Goal: Book appointment/travel/reservation

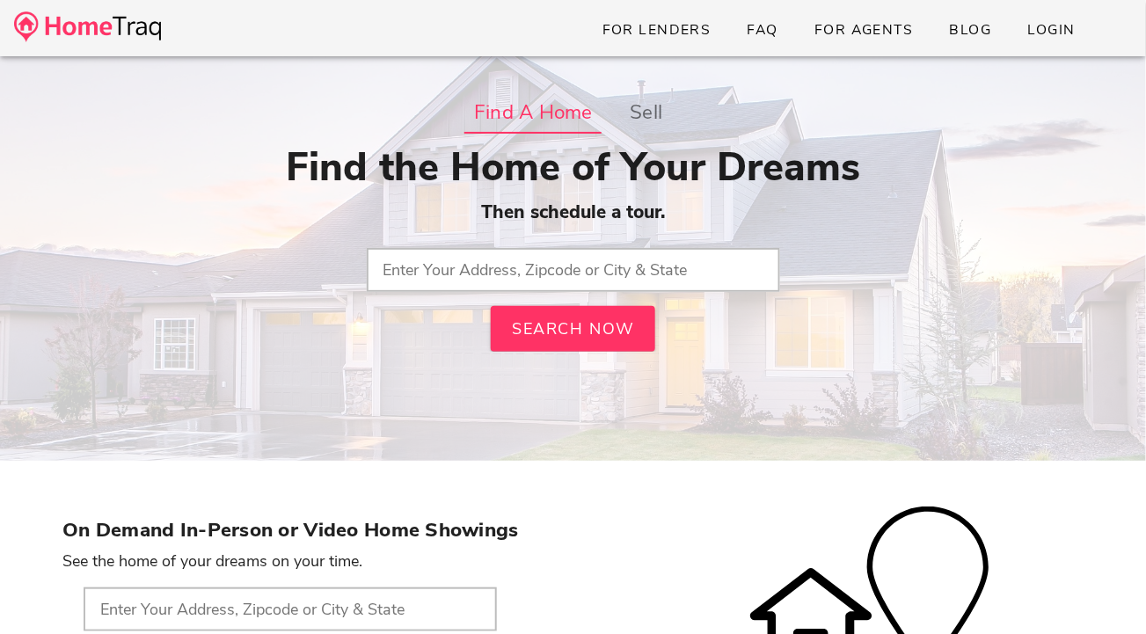
click at [453, 268] on input "text" at bounding box center [573, 270] width 413 height 44
type input "63301, MO"
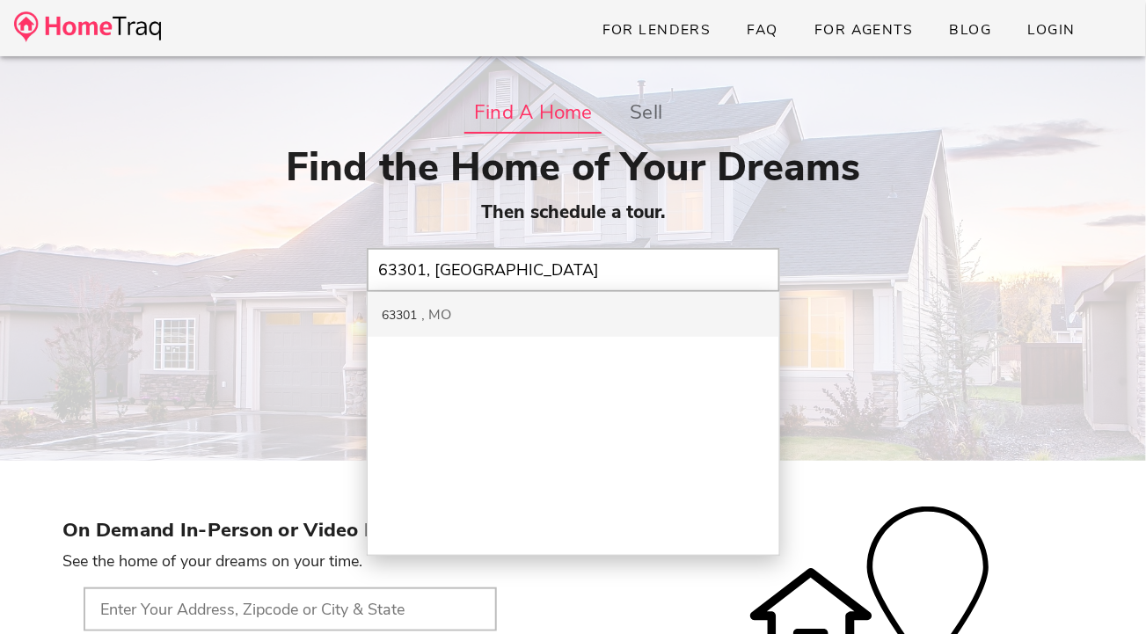
click at [555, 325] on div "63301 MO" at bounding box center [574, 314] width 412 height 45
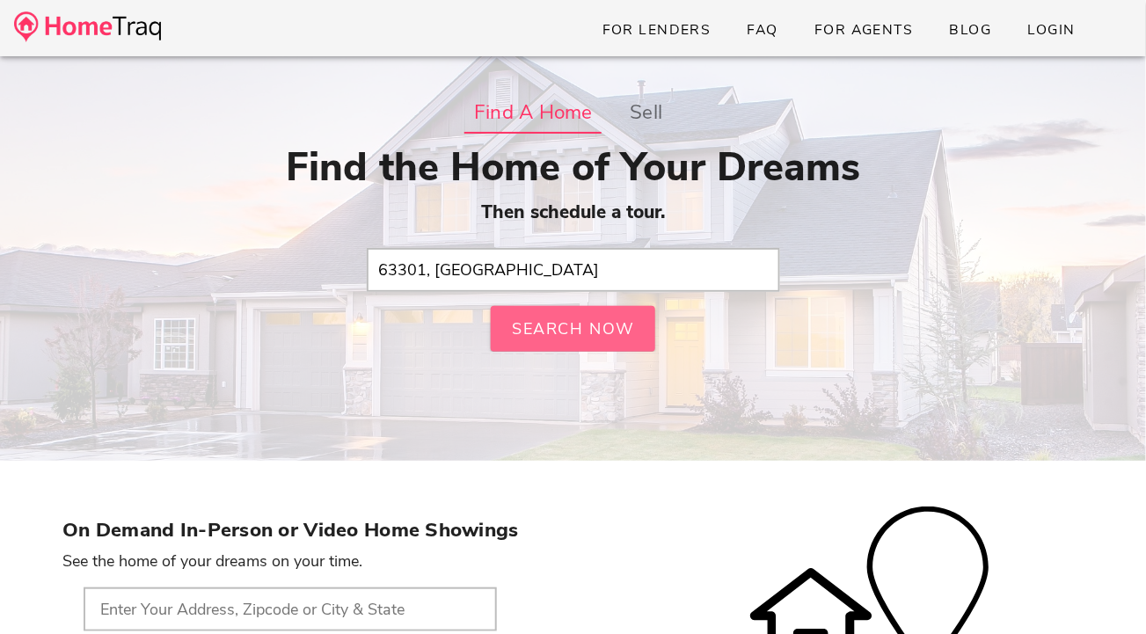
click at [555, 325] on span "Search Now" at bounding box center [573, 328] width 125 height 21
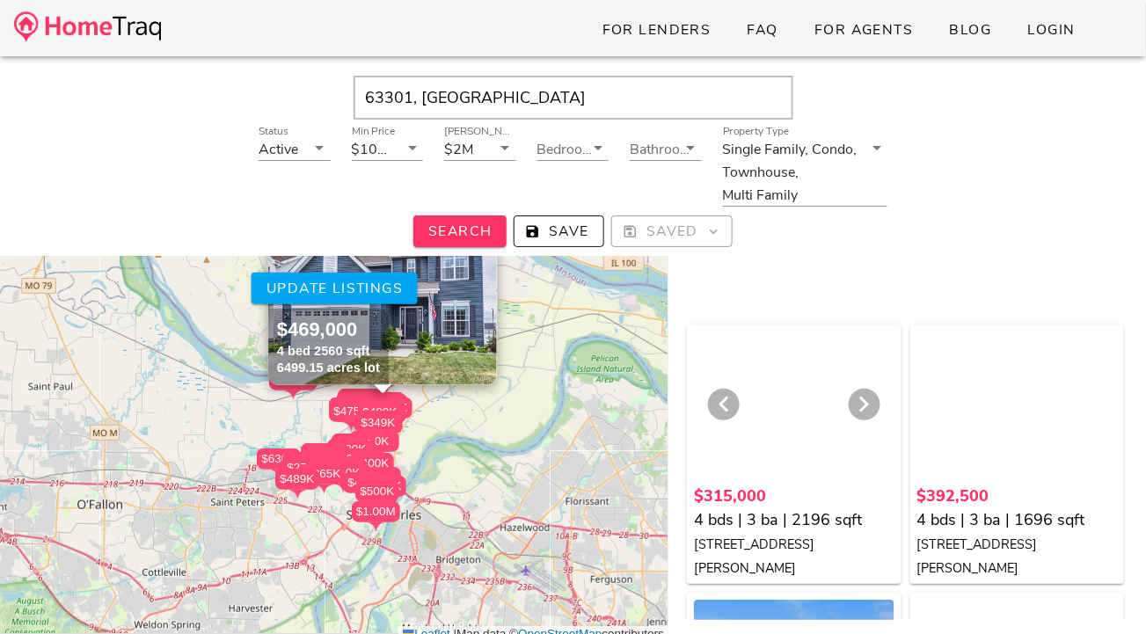
click at [781, 392] on div at bounding box center [794, 405] width 200 height 149
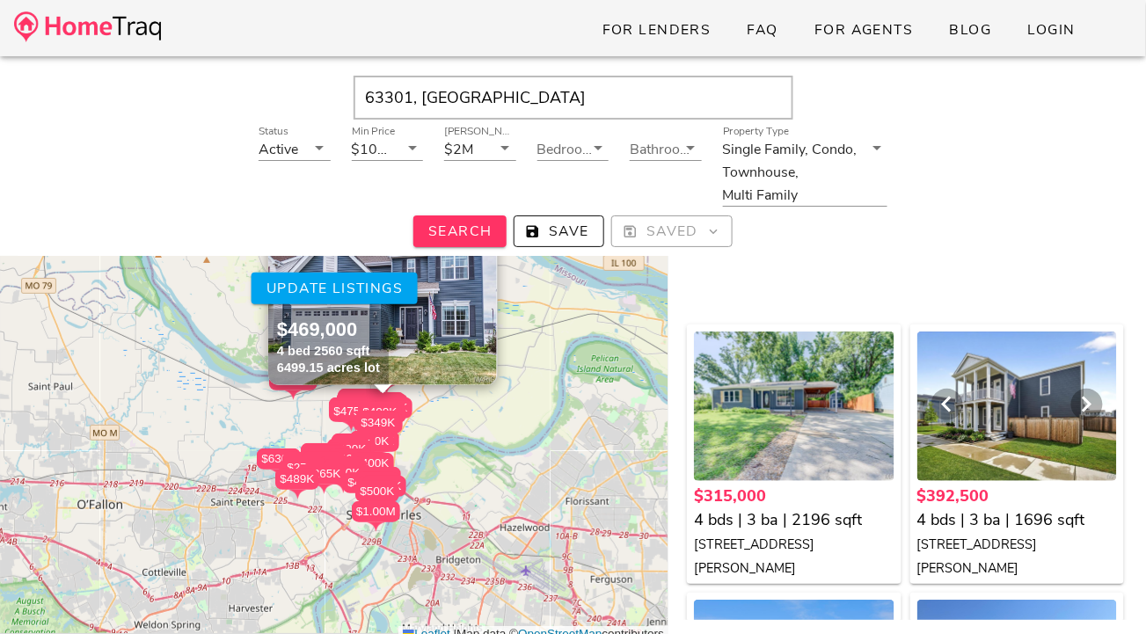
click at [1017, 404] on div at bounding box center [1017, 405] width 200 height 149
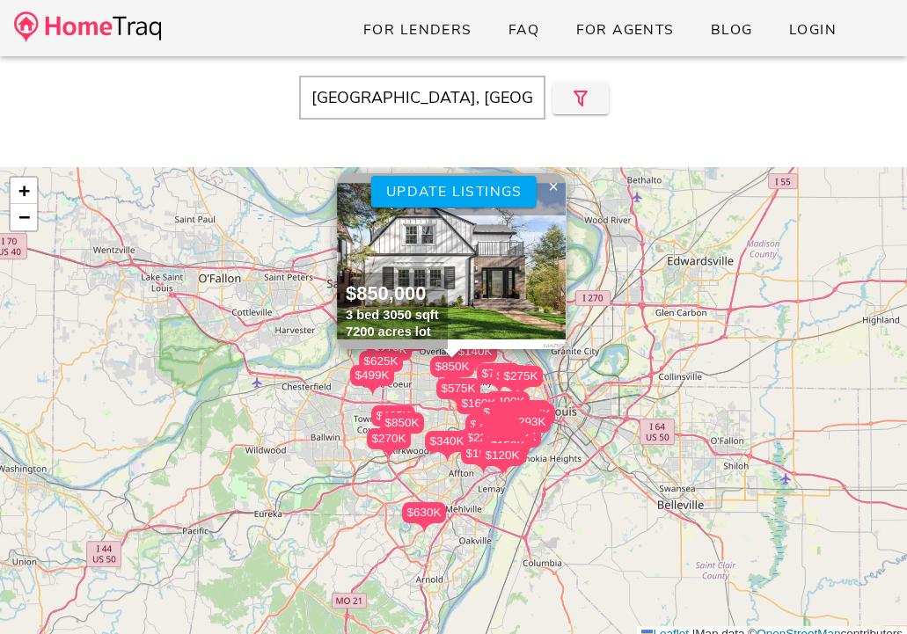
click at [390, 259] on img at bounding box center [451, 261] width 229 height 176
click at [513, 419] on div "$230K" at bounding box center [497, 428] width 44 height 21
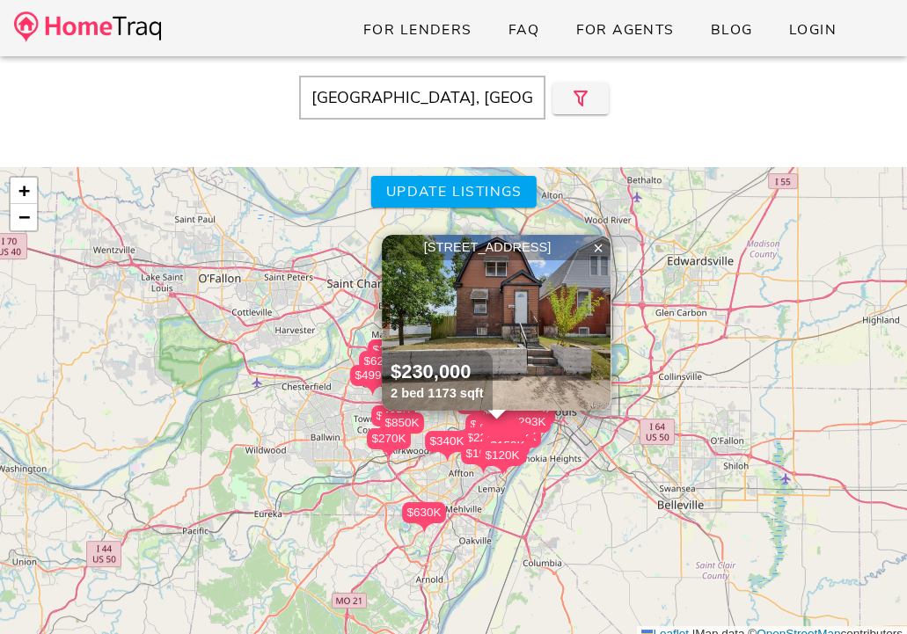
click at [513, 419] on div "$230K" at bounding box center [497, 428] width 44 height 21
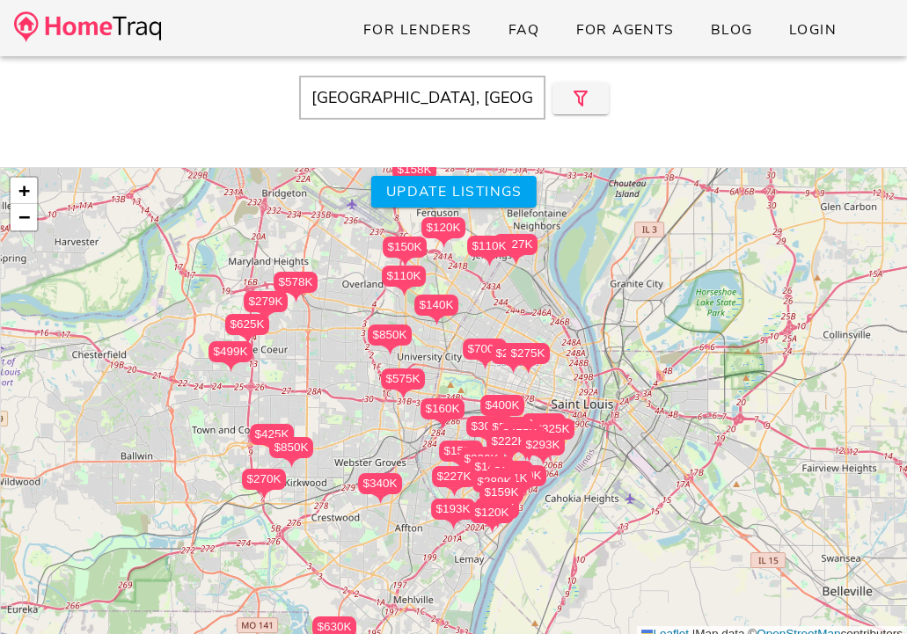
click at [501, 453] on div "$230K" at bounding box center [481, 458] width 44 height 21
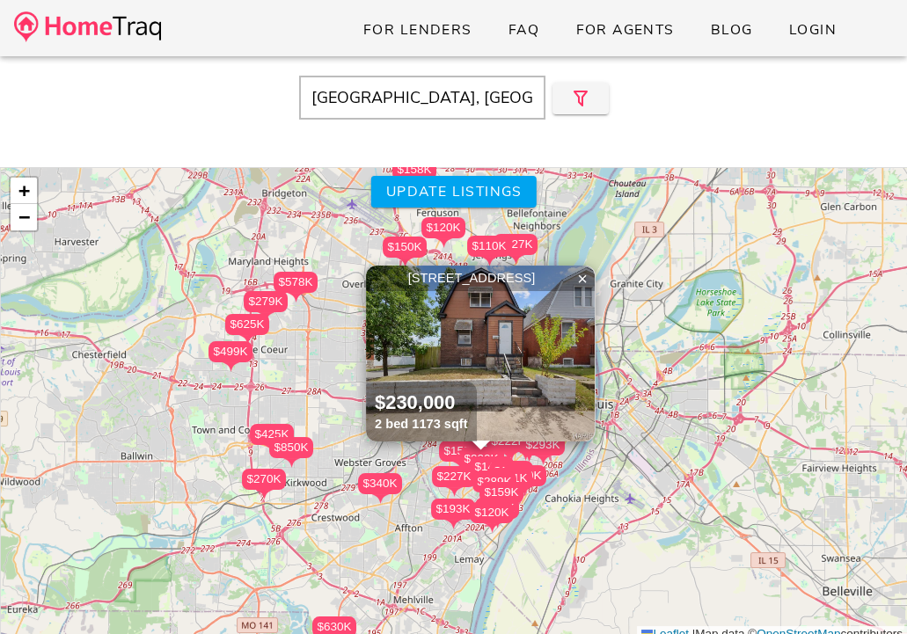
click at [504, 353] on img at bounding box center [480, 354] width 229 height 176
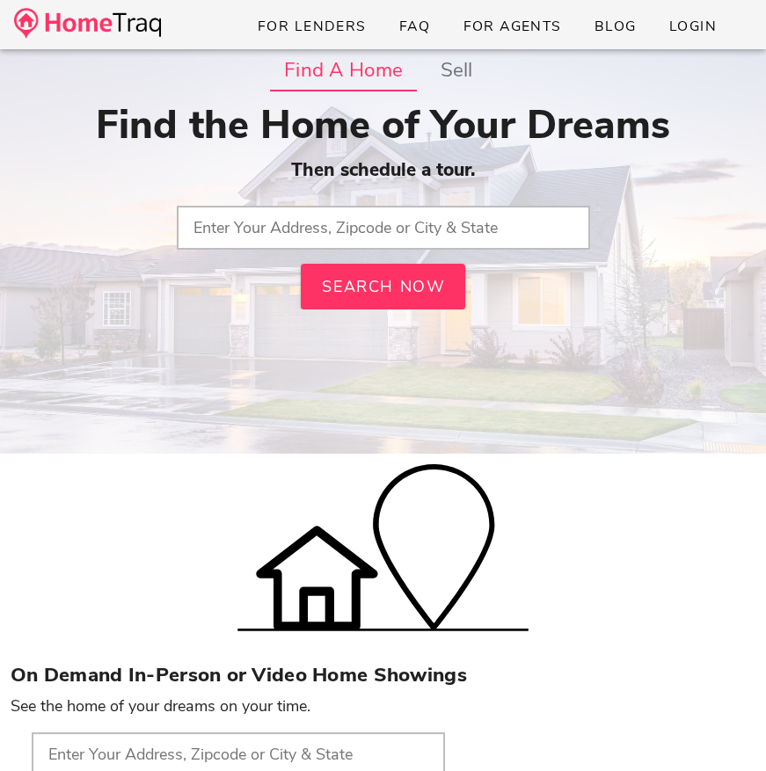
drag, startPoint x: 347, startPoint y: 237, endPoint x: 357, endPoint y: 237, distance: 9.7
click at [347, 237] on input "text" at bounding box center [383, 228] width 413 height 44
type input "63301, MO"
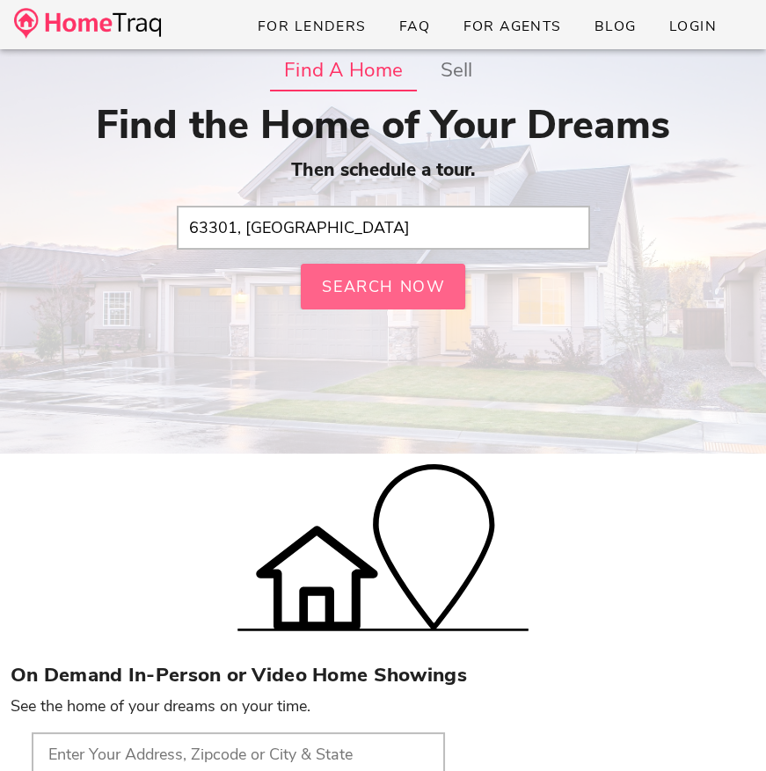
click at [349, 274] on div "Find the Home of Your Dreams Then schedule a tour. 63301, MO Search Now" at bounding box center [383, 206] width 745 height 208
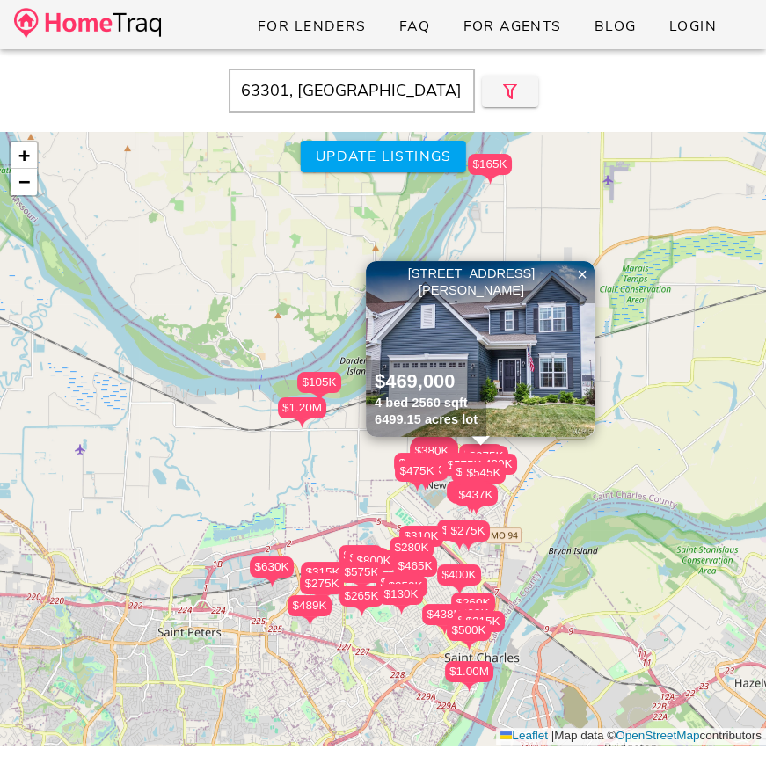
click at [535, 352] on img at bounding box center [480, 349] width 229 height 176
click at [487, 473] on div "$545K" at bounding box center [484, 473] width 44 height 21
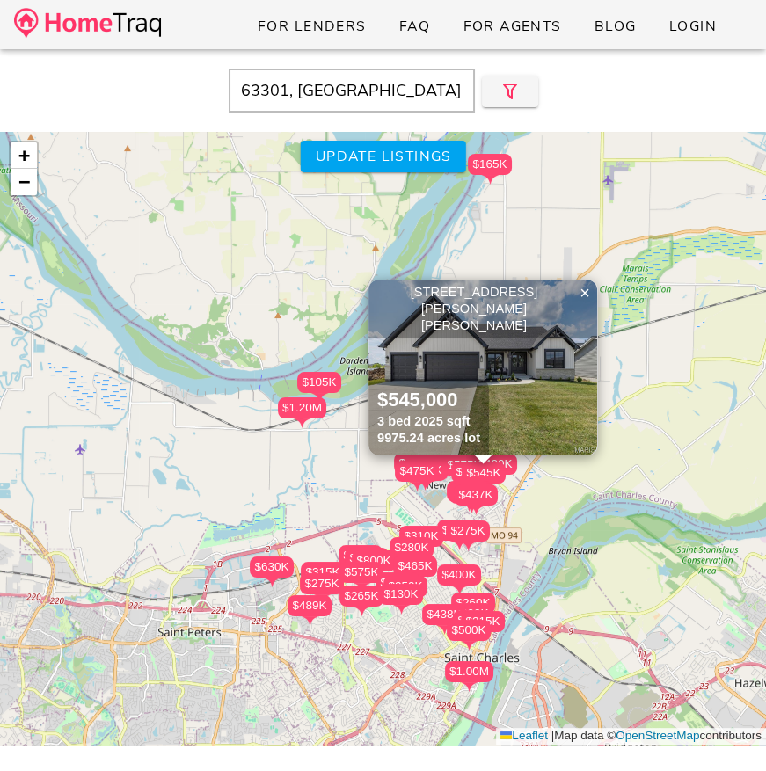
click at [426, 492] on div at bounding box center [417, 487] width 44 height 11
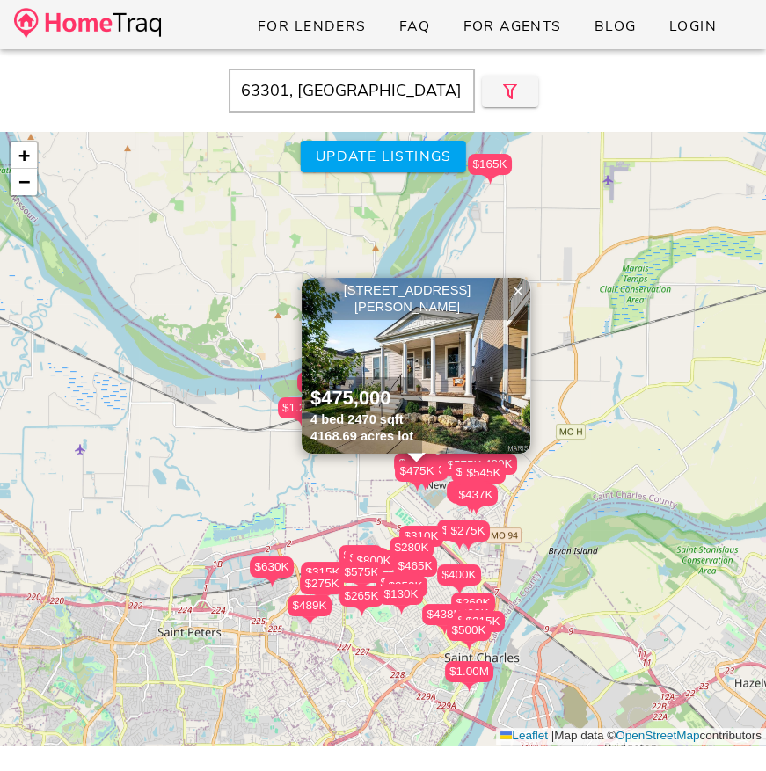
click at [426, 492] on div at bounding box center [417, 487] width 44 height 11
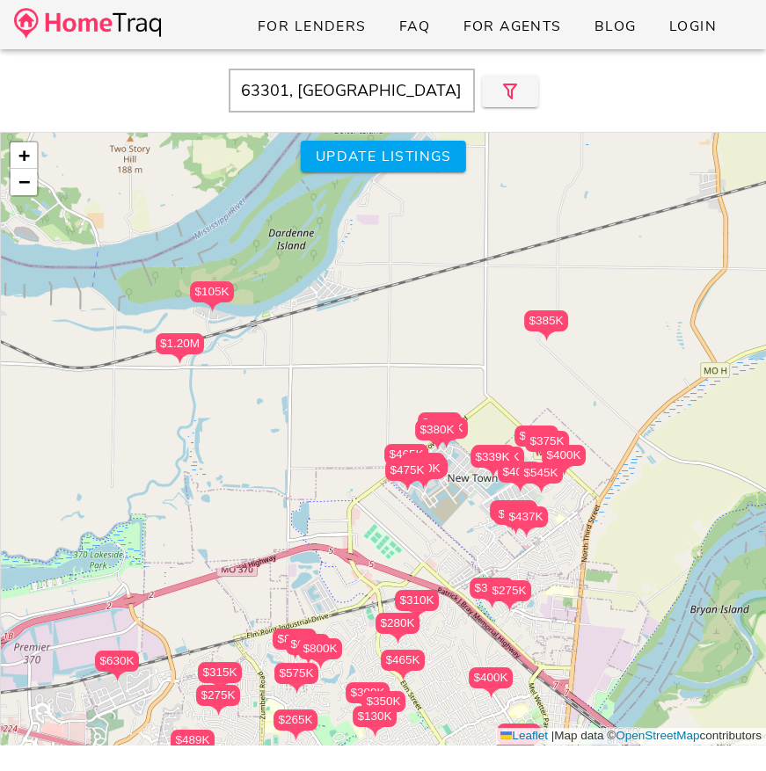
click at [434, 469] on div "$500K" at bounding box center [423, 468] width 44 height 21
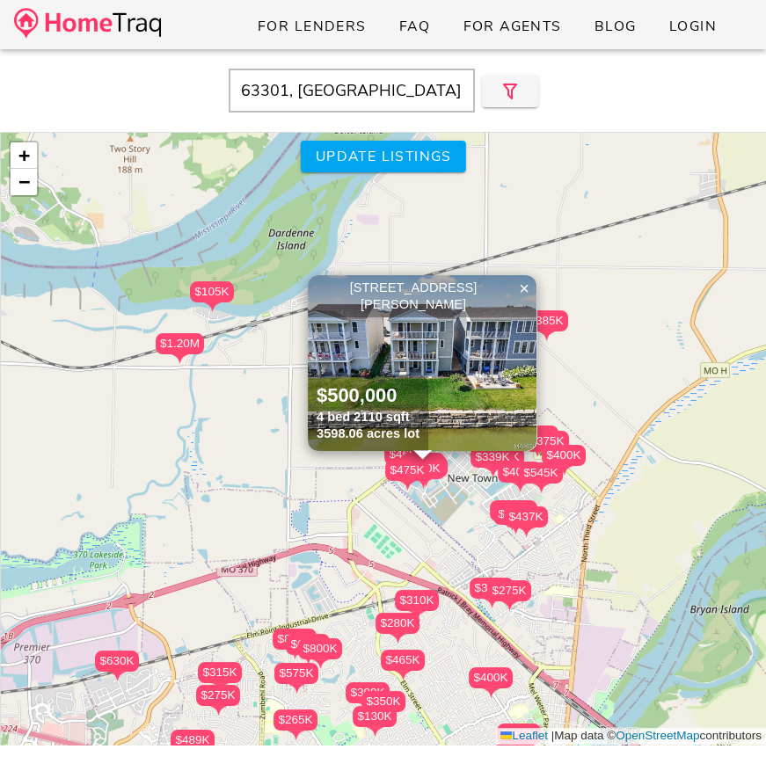
click at [413, 477] on div "$475K" at bounding box center [407, 470] width 44 height 21
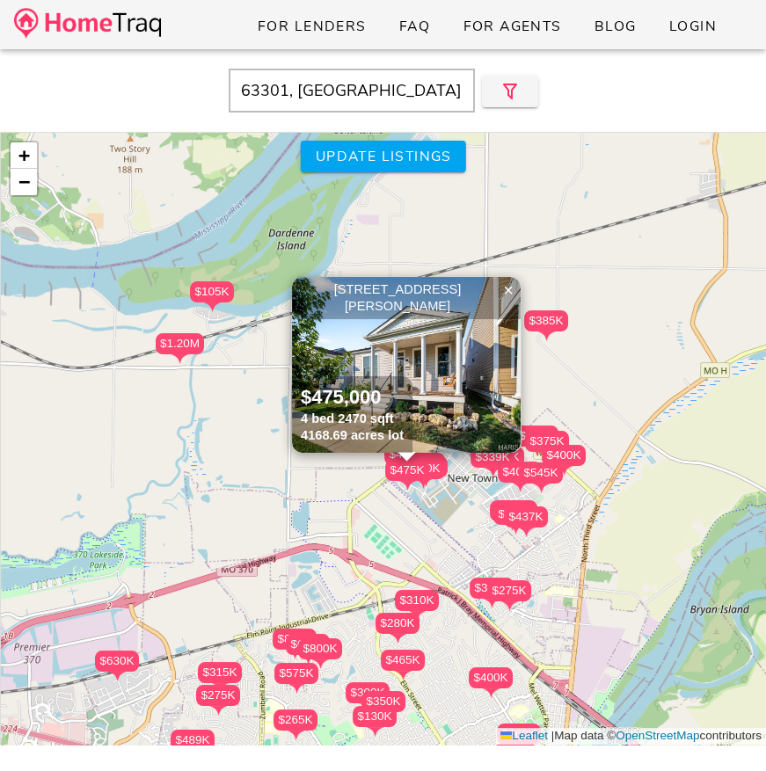
click at [431, 471] on div "$500K" at bounding box center [423, 468] width 44 height 21
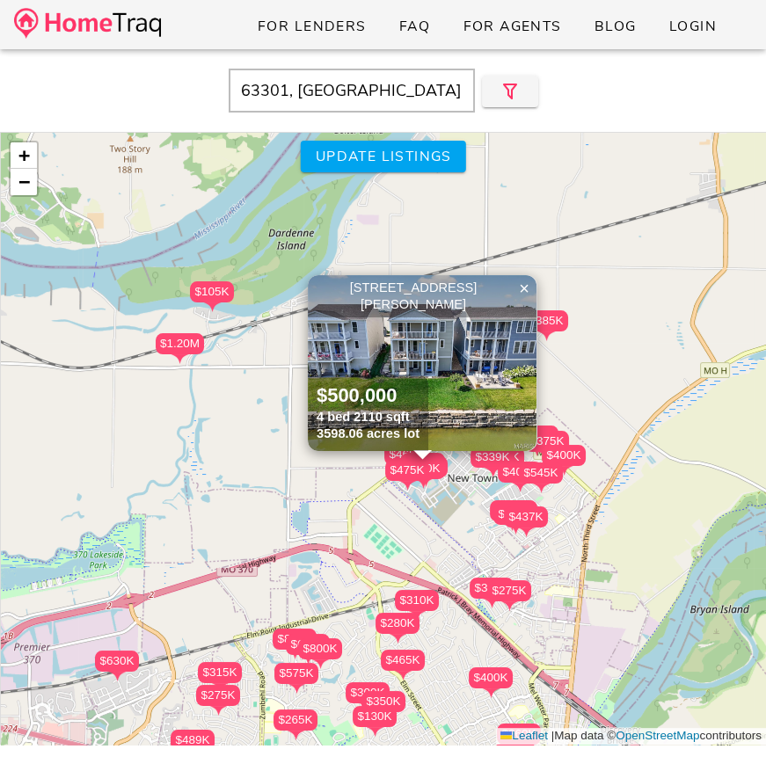
click at [403, 456] on div "$393K" at bounding box center [423, 463] width 44 height 21
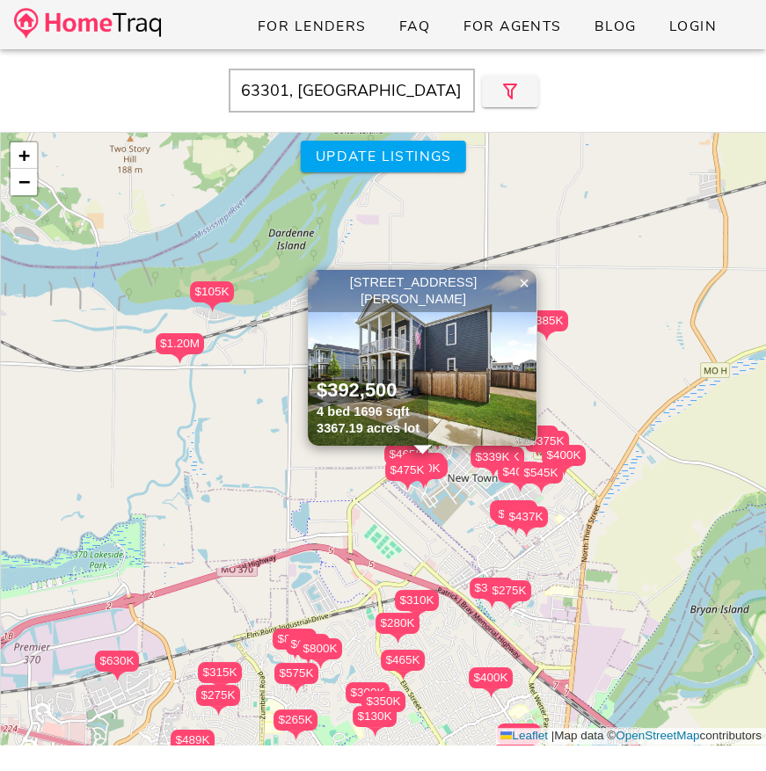
click at [497, 460] on div "$339K" at bounding box center [492, 457] width 44 height 21
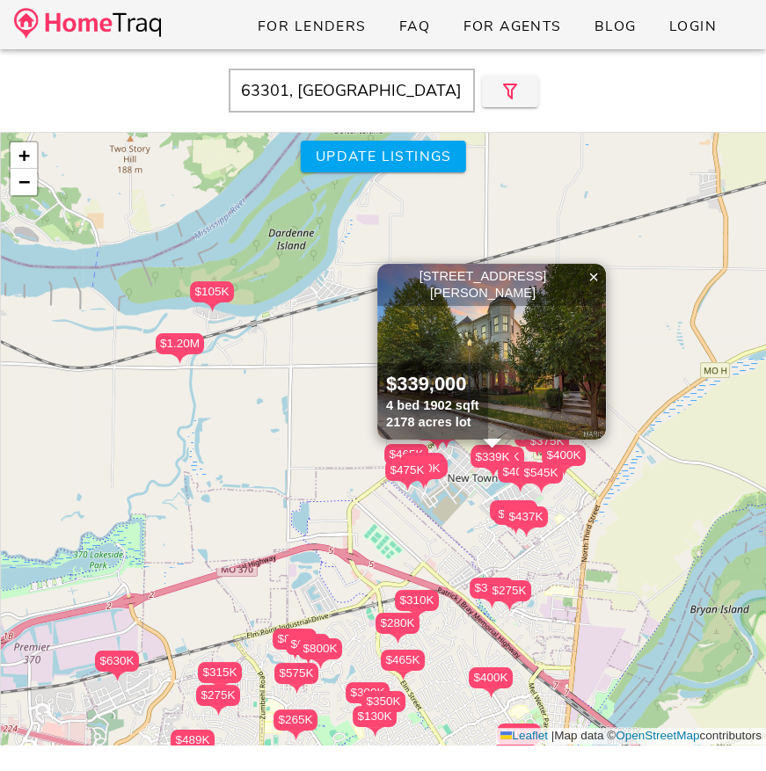
click at [509, 477] on div "$400K" at bounding box center [520, 472] width 44 height 21
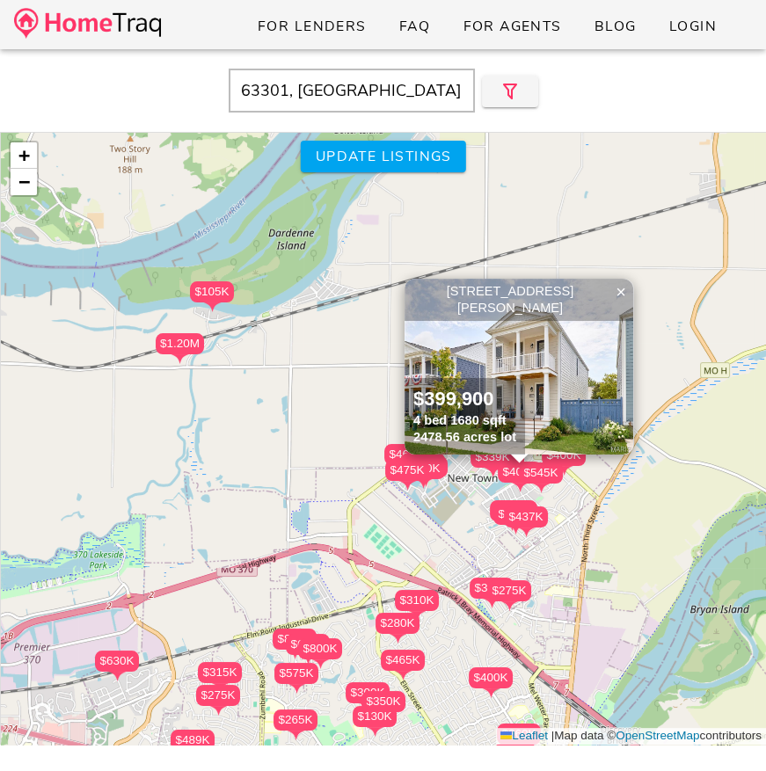
click at [526, 381] on img at bounding box center [518, 367] width 229 height 176
click at [584, 382] on img at bounding box center [518, 367] width 229 height 176
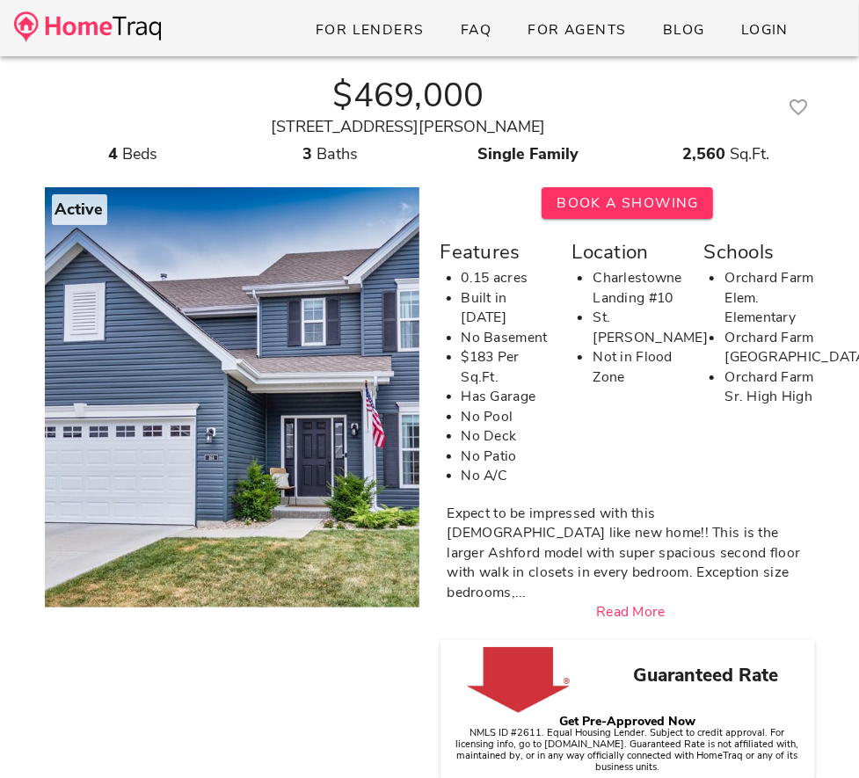
scroll to position [12, 0]
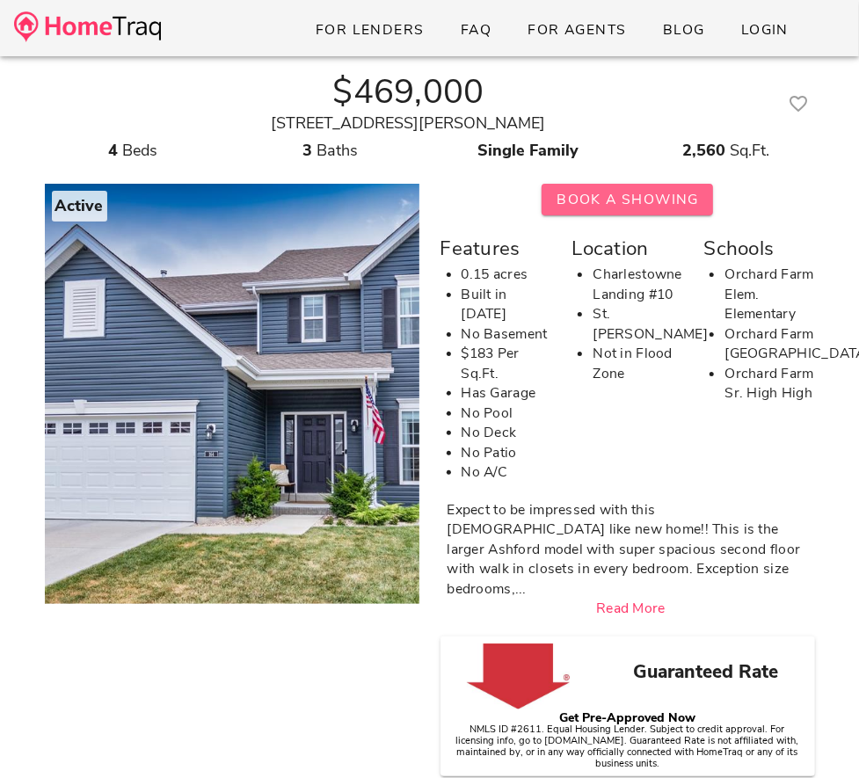
click at [594, 204] on span "Book A Showing" at bounding box center [627, 199] width 143 height 19
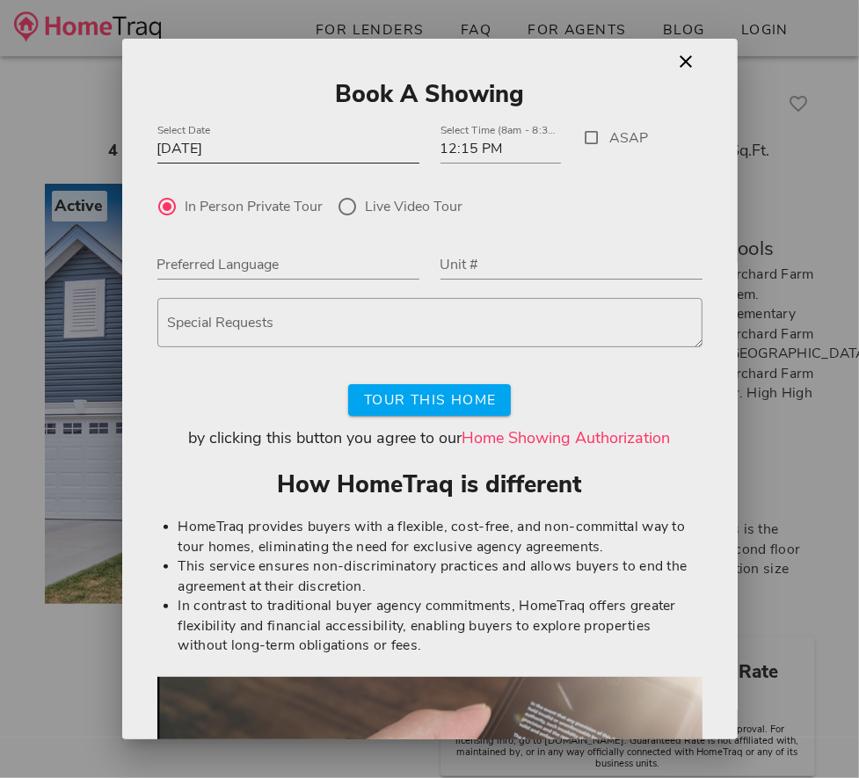
click at [286, 170] on div at bounding box center [288, 176] width 262 height 12
click at [280, 150] on input "[DATE]" at bounding box center [288, 149] width 262 height 28
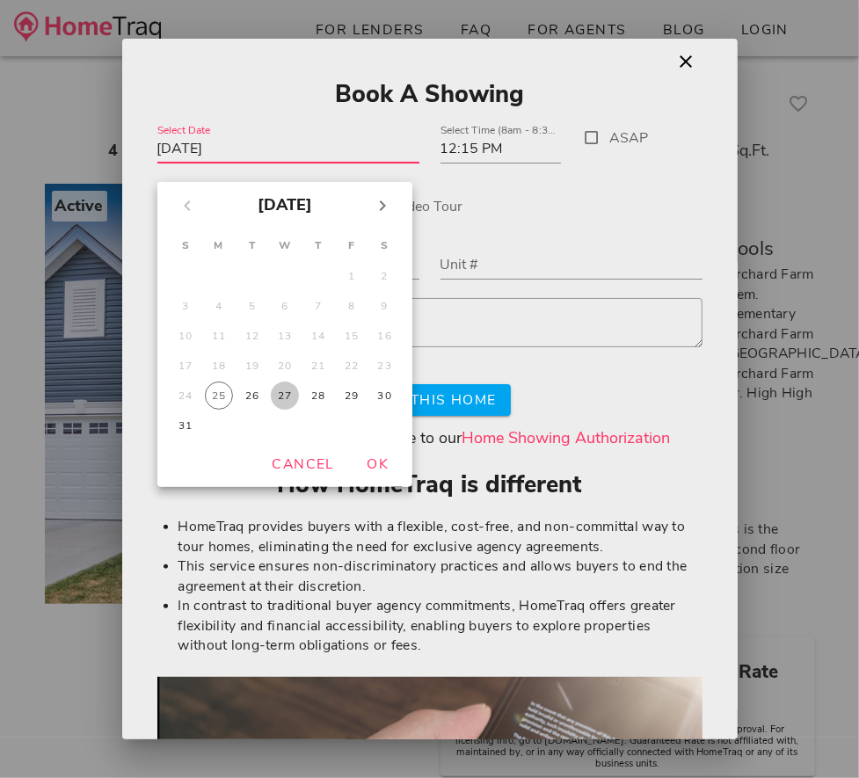
click at [274, 397] on div "27" at bounding box center [285, 396] width 28 height 14
type input "[DATE]"
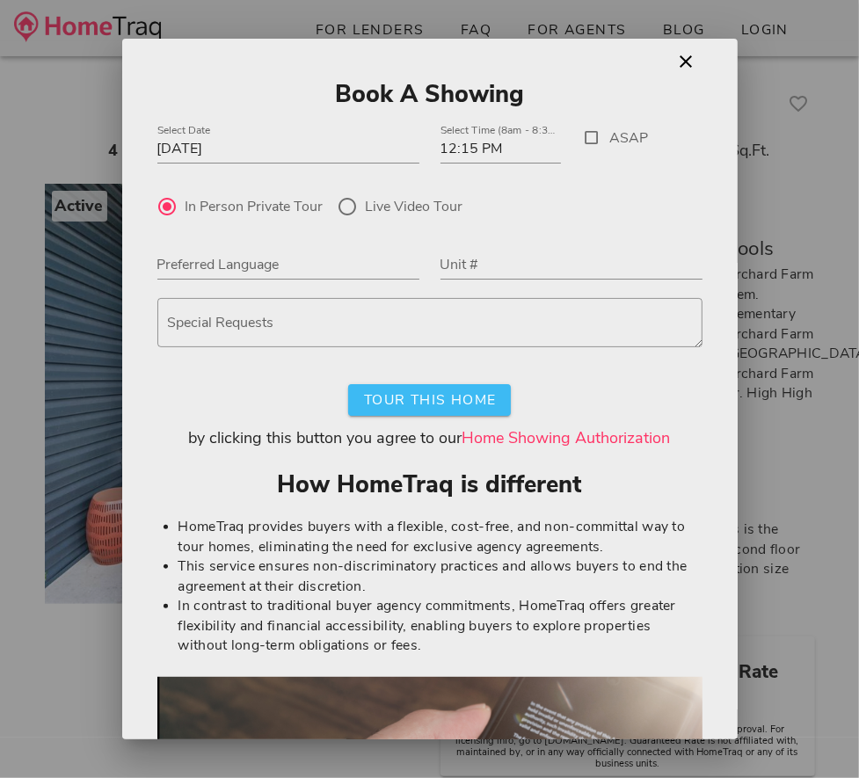
click at [448, 410] on button "Tour This Home" at bounding box center [429, 400] width 162 height 32
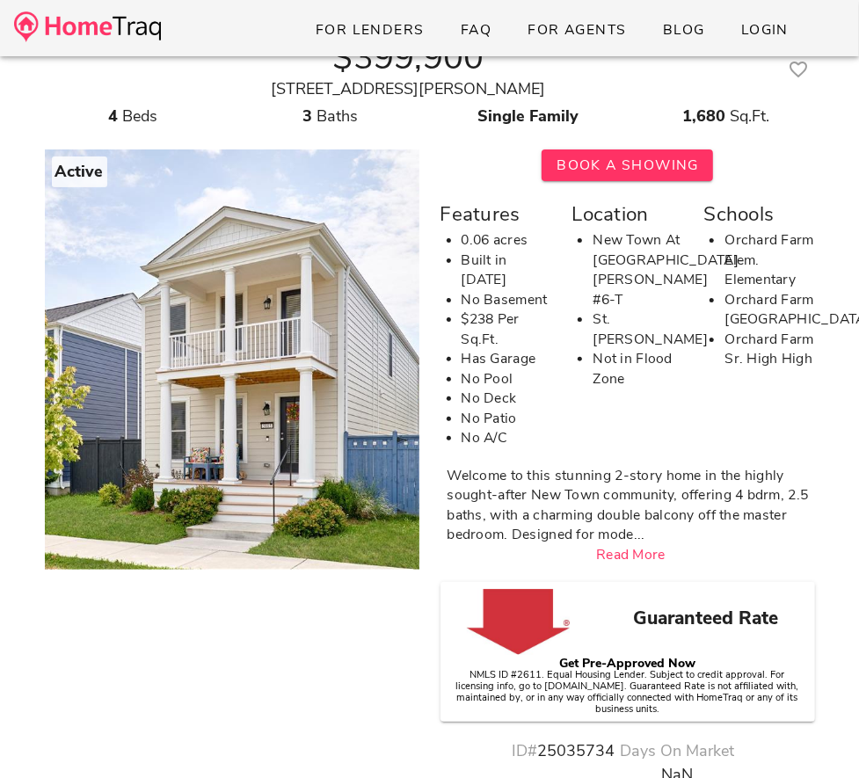
scroll to position [47, 0]
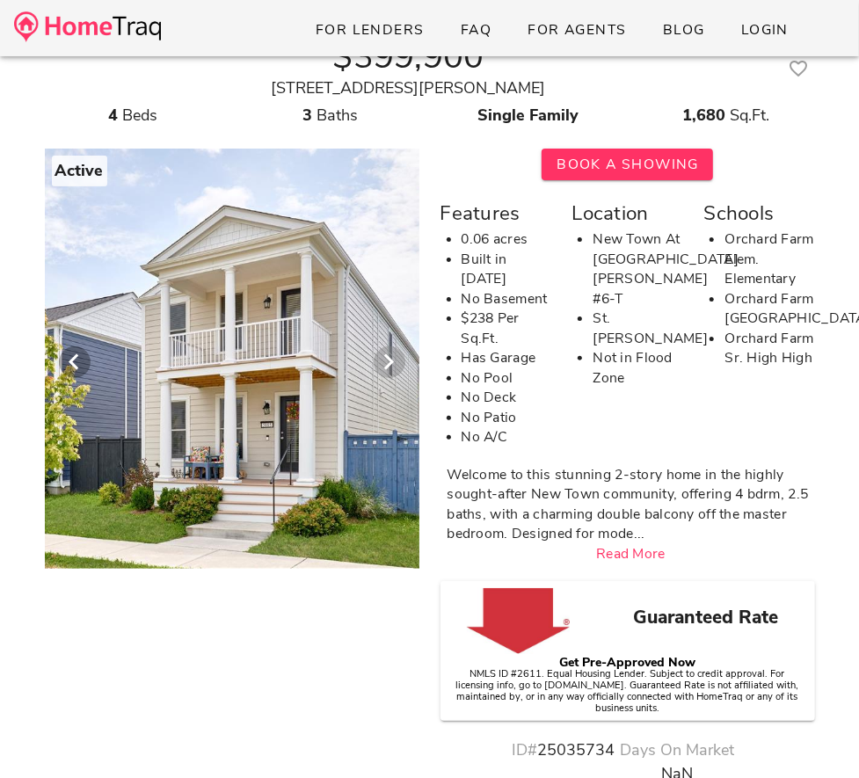
click at [389, 358] on icon "Next visual" at bounding box center [389, 362] width 21 height 21
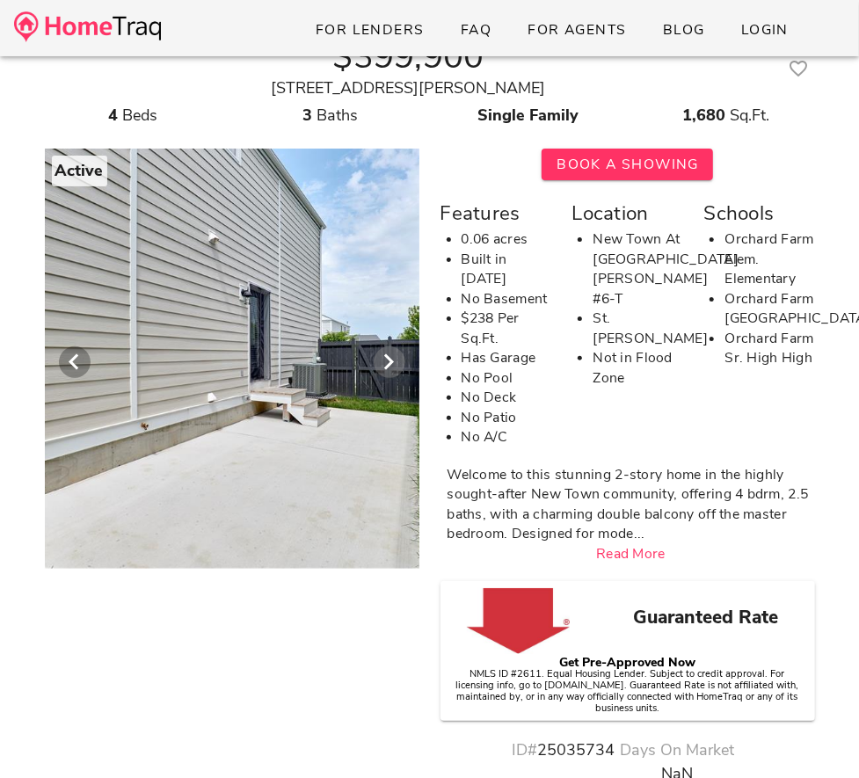
click at [389, 358] on icon "Next visual" at bounding box center [389, 362] width 21 height 21
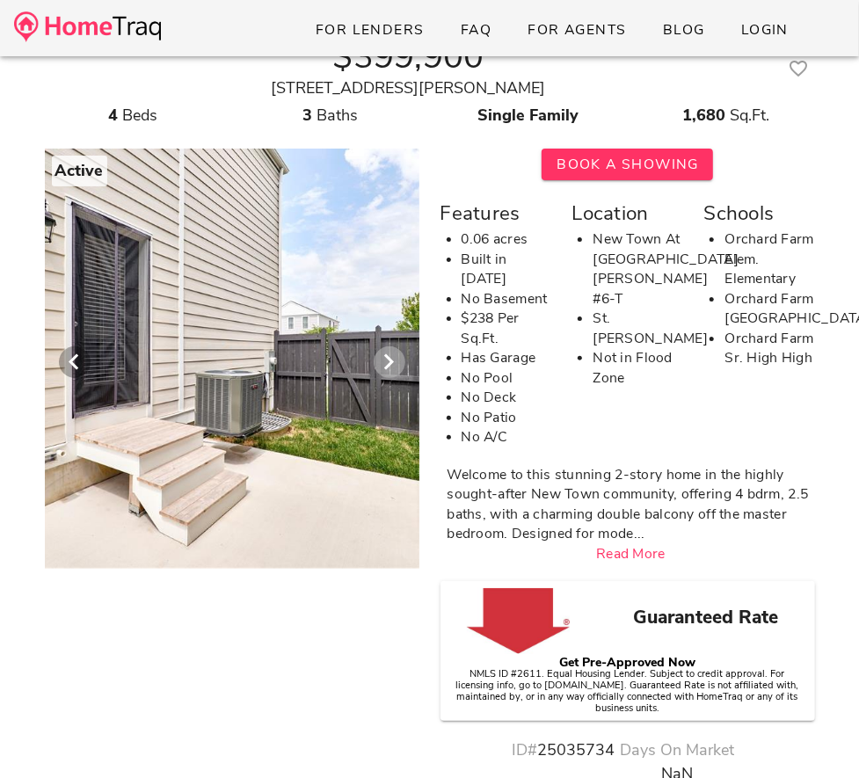
click at [389, 358] on icon "Next visual" at bounding box center [389, 362] width 21 height 21
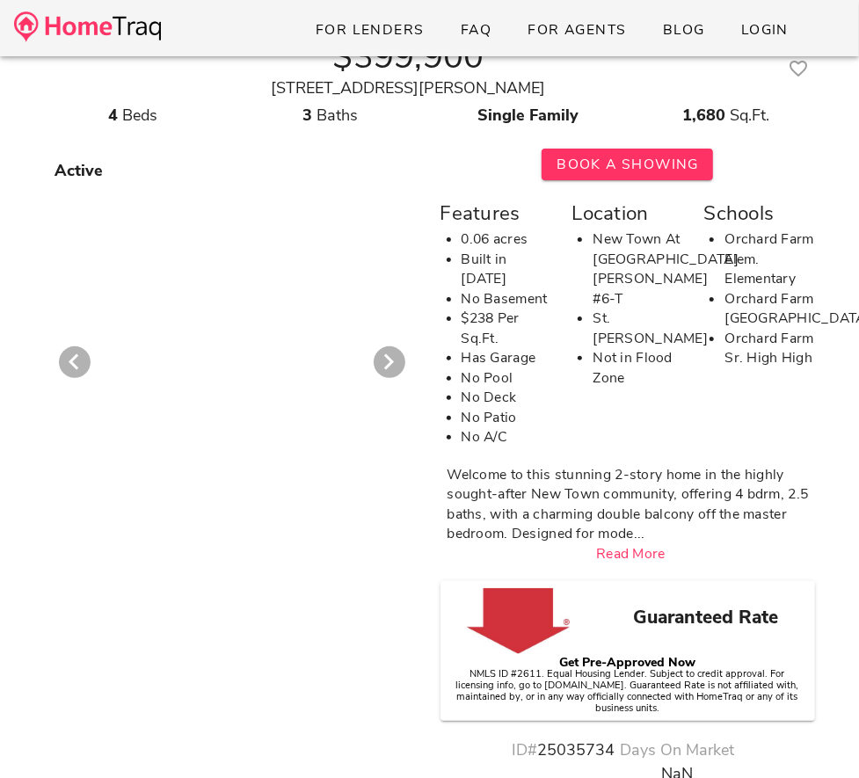
click at [251, 368] on div at bounding box center [232, 353] width 396 height 431
click at [385, 368] on icon "Next visual" at bounding box center [389, 362] width 21 height 21
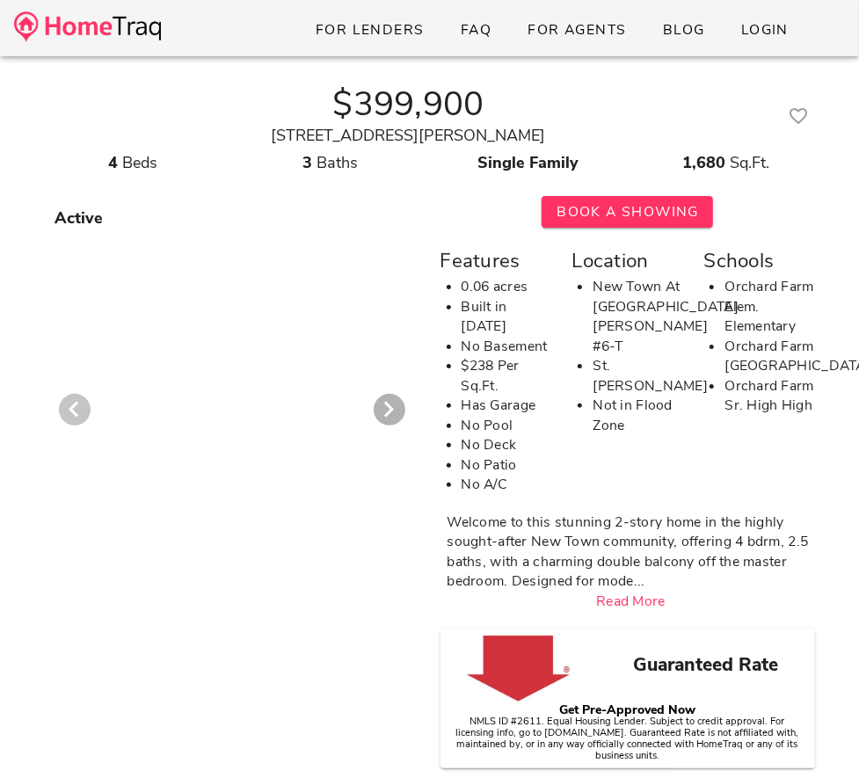
click at [73, 400] on icon "Previous visual" at bounding box center [74, 409] width 21 height 21
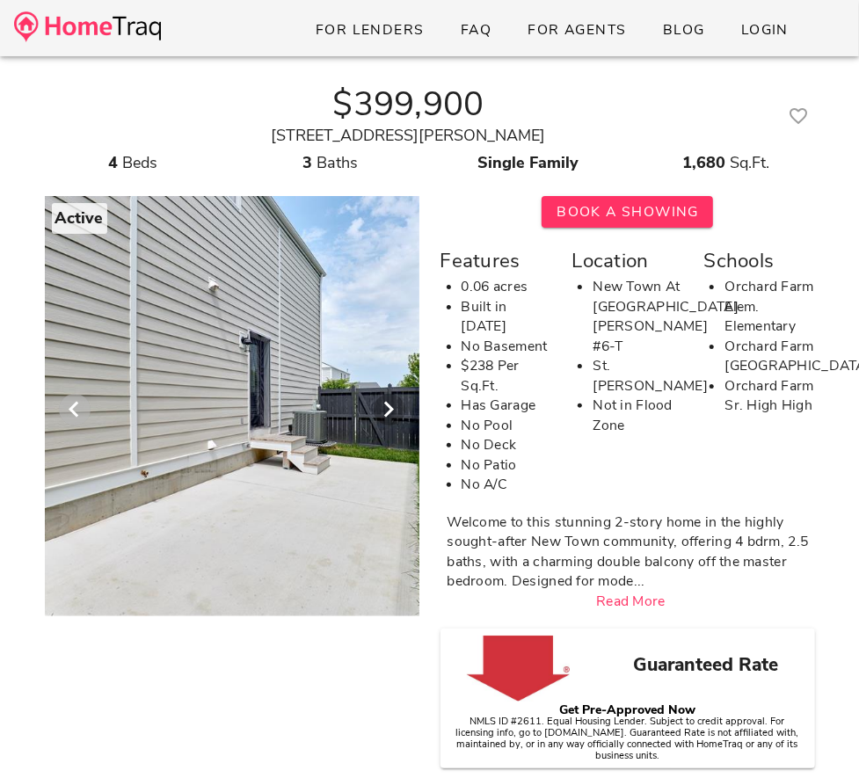
click at [73, 400] on icon "Previous visual" at bounding box center [74, 409] width 21 height 21
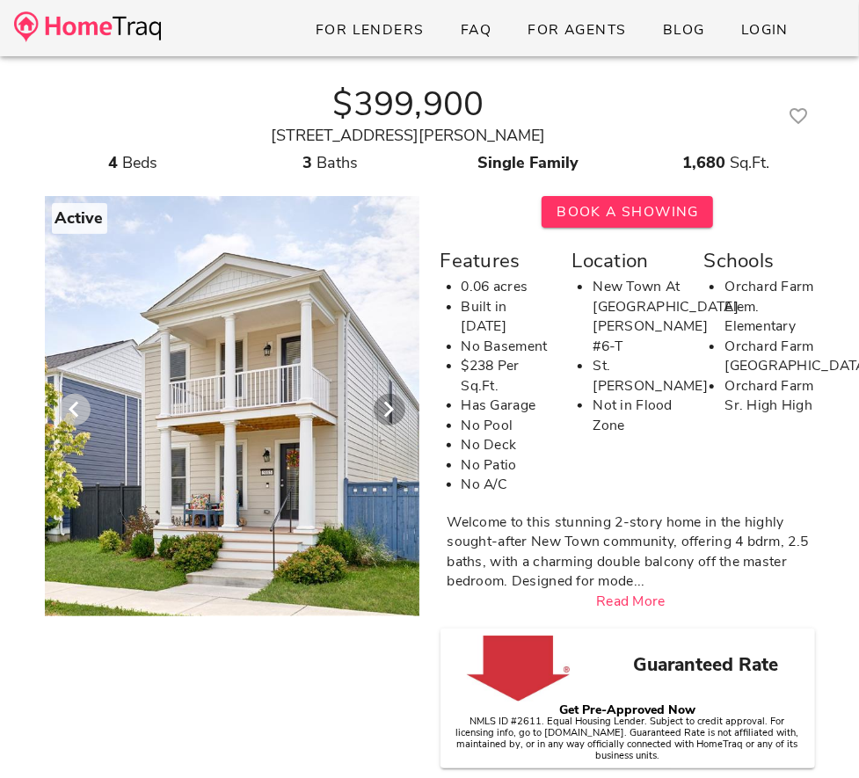
click at [73, 400] on icon "Previous visual" at bounding box center [74, 409] width 21 height 21
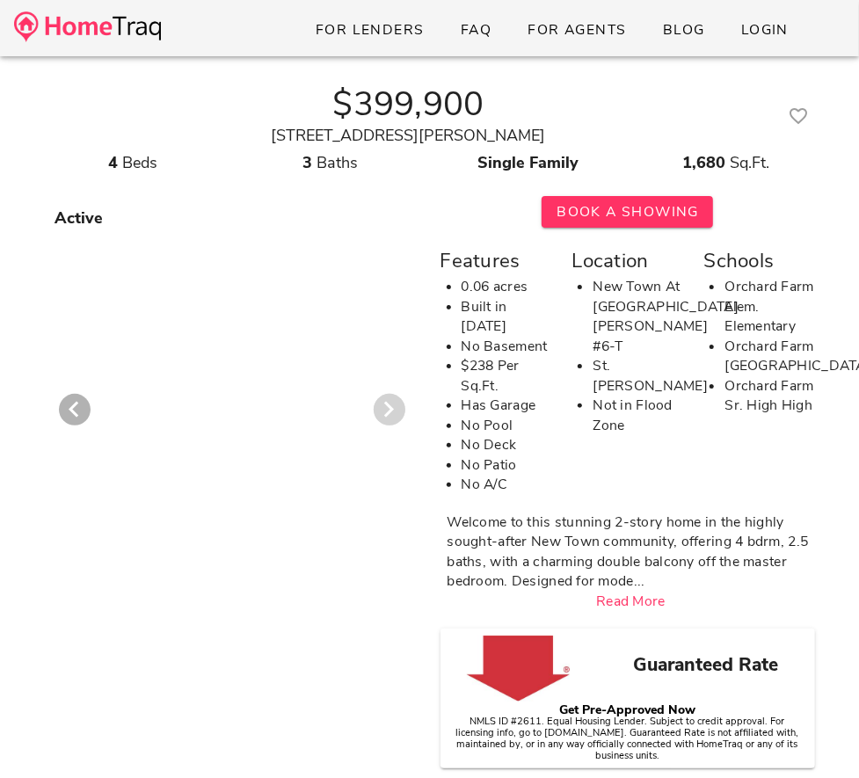
click at [379, 407] on icon "Next visual" at bounding box center [389, 409] width 21 height 21
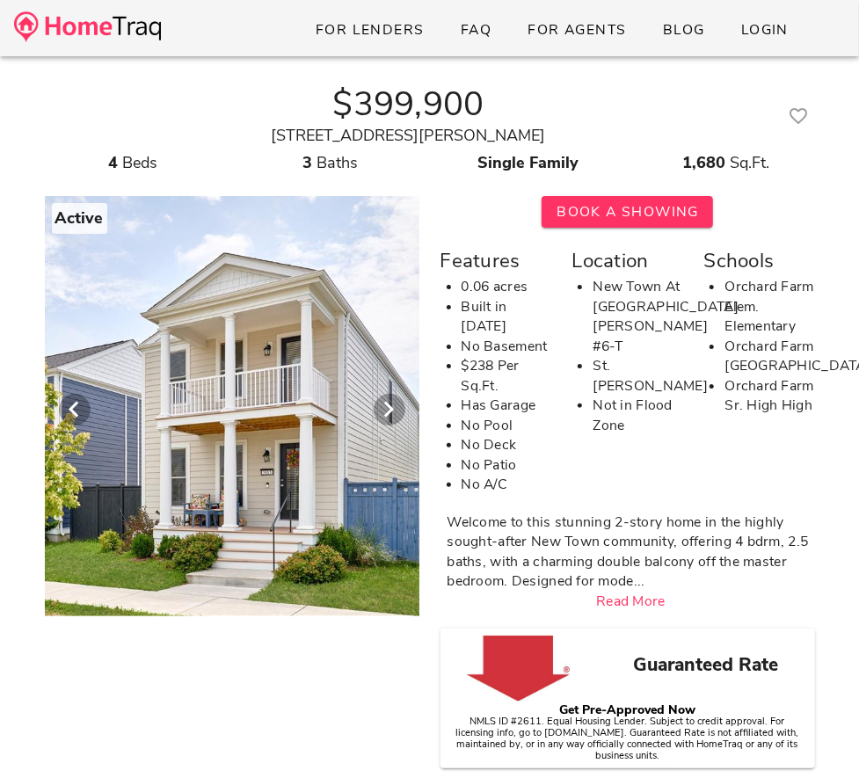
click at [284, 395] on div at bounding box center [232, 401] width 900 height 431
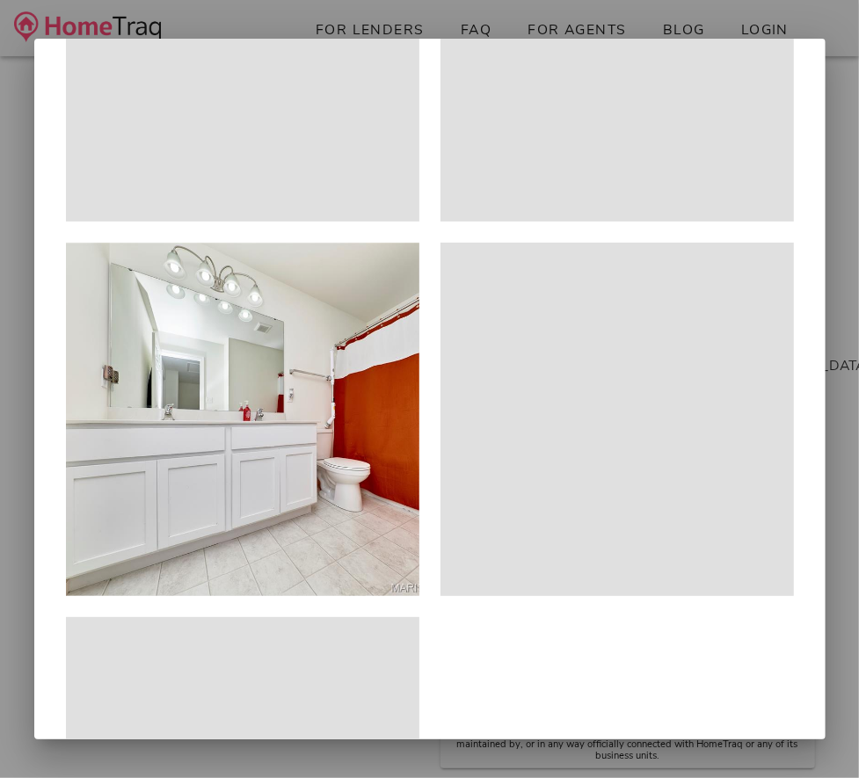
scroll to position [2877, 0]
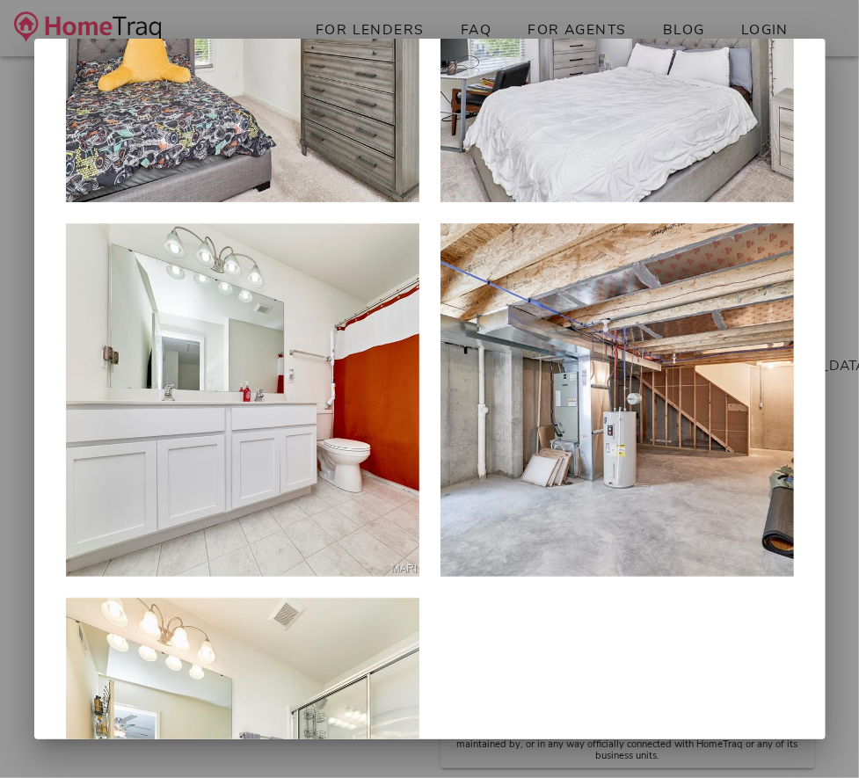
click at [605, 455] on div at bounding box center [617, 399] width 353 height 353
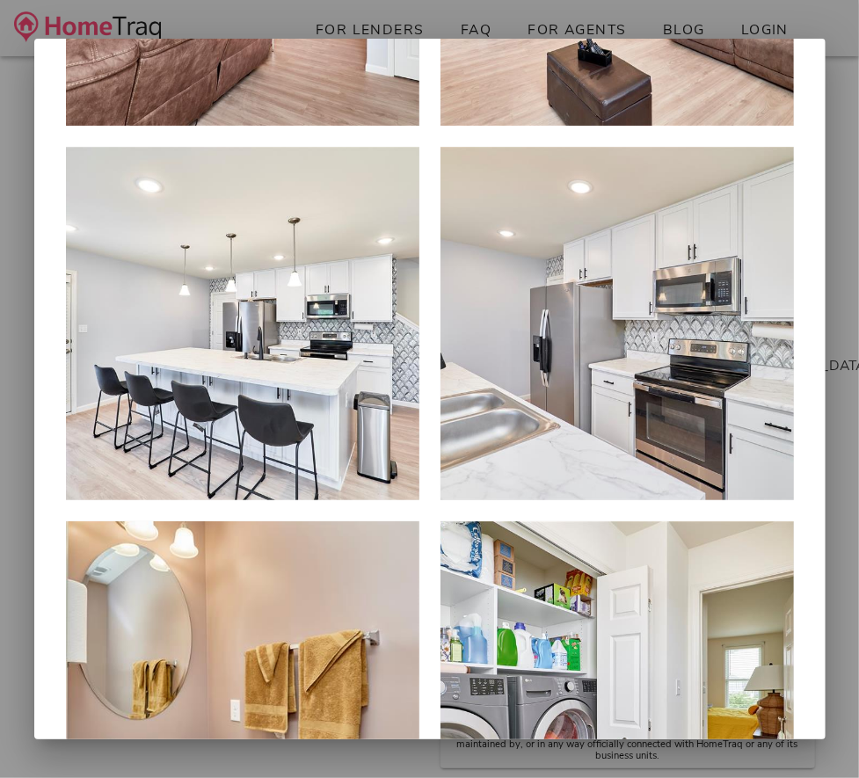
scroll to position [0, 0]
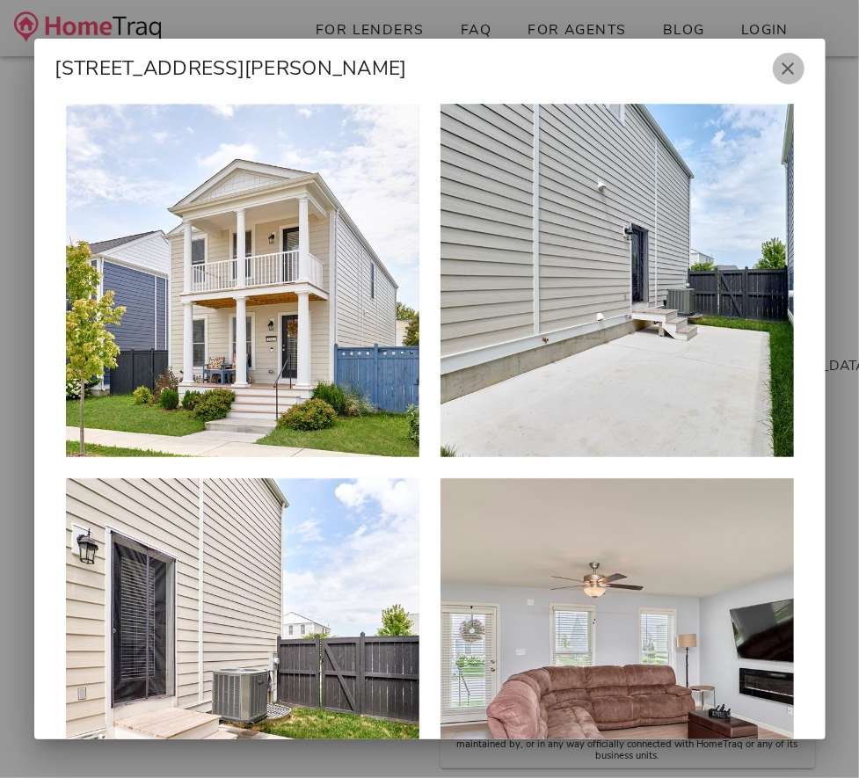
click at [789, 64] on icon "button" at bounding box center [788, 68] width 21 height 21
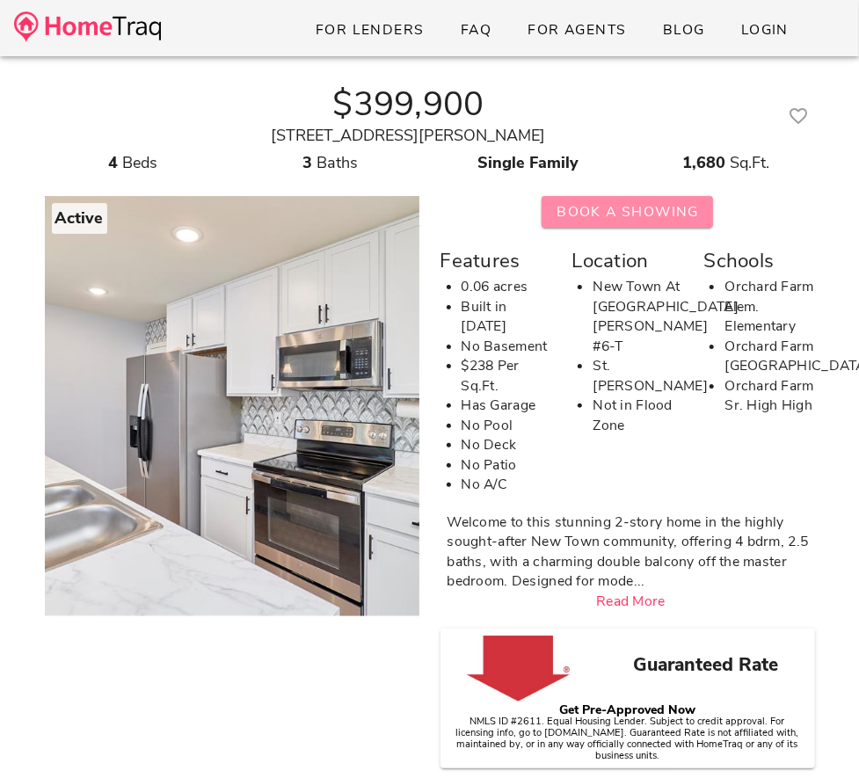
click at [664, 215] on span "Book A Showing" at bounding box center [627, 211] width 143 height 19
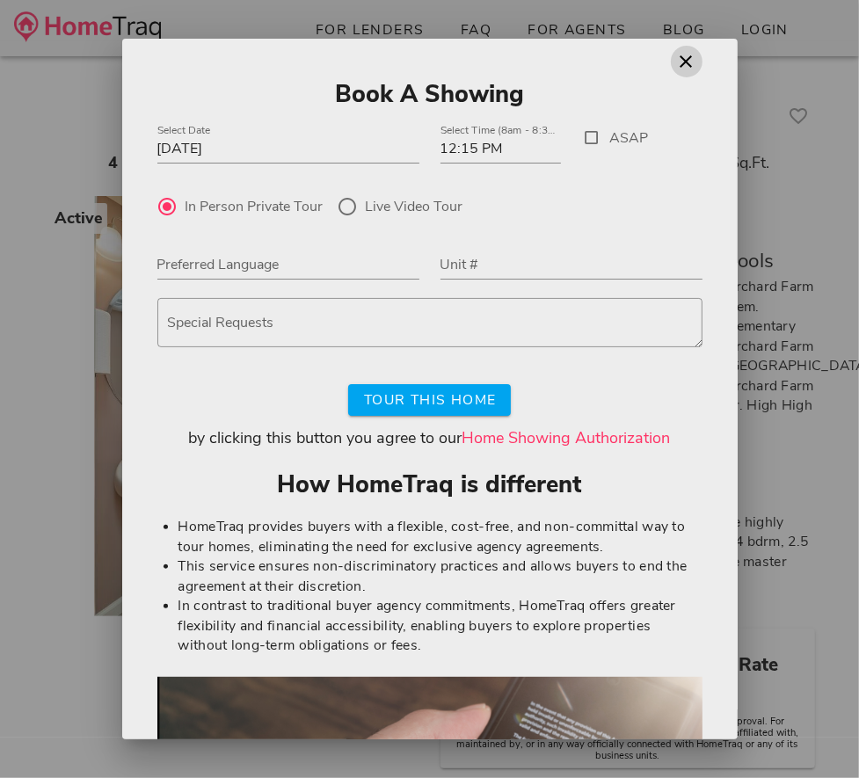
click at [680, 64] on icon "button" at bounding box center [686, 61] width 21 height 21
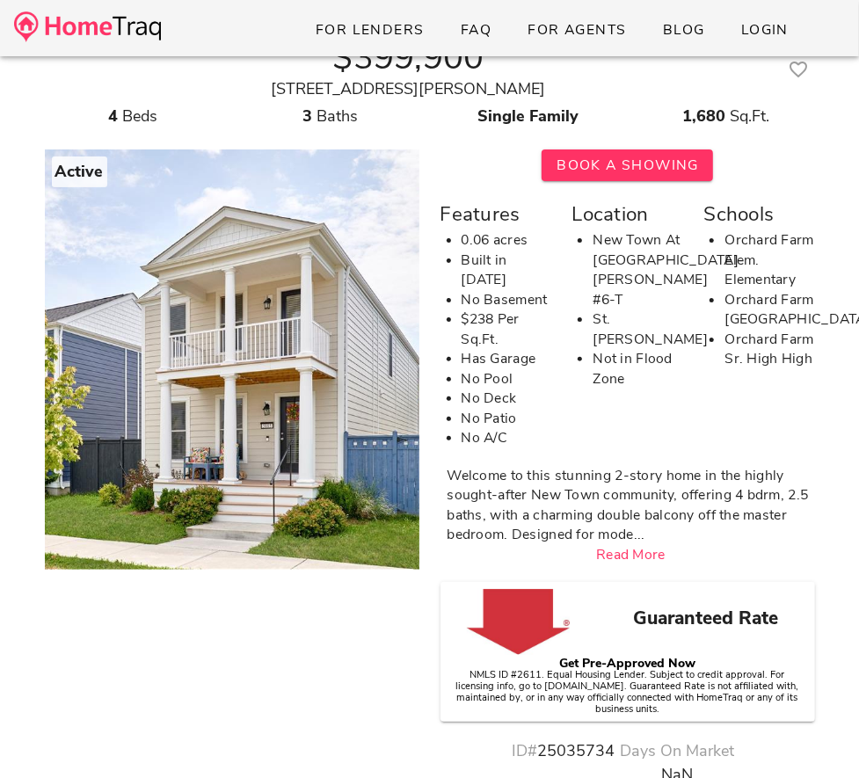
scroll to position [59, 0]
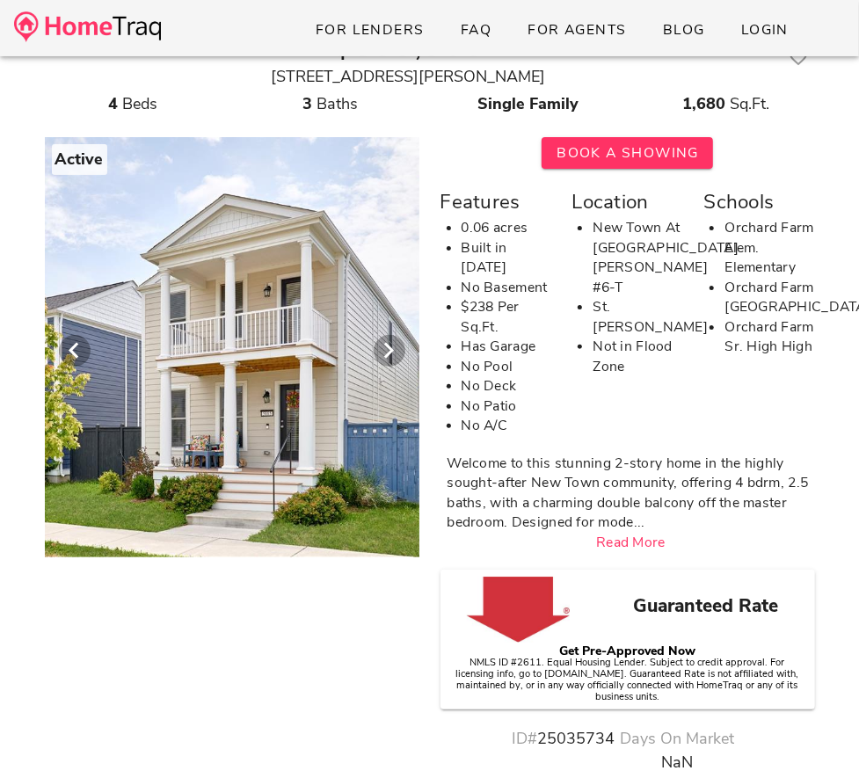
click at [327, 391] on div at bounding box center [232, 342] width 900 height 431
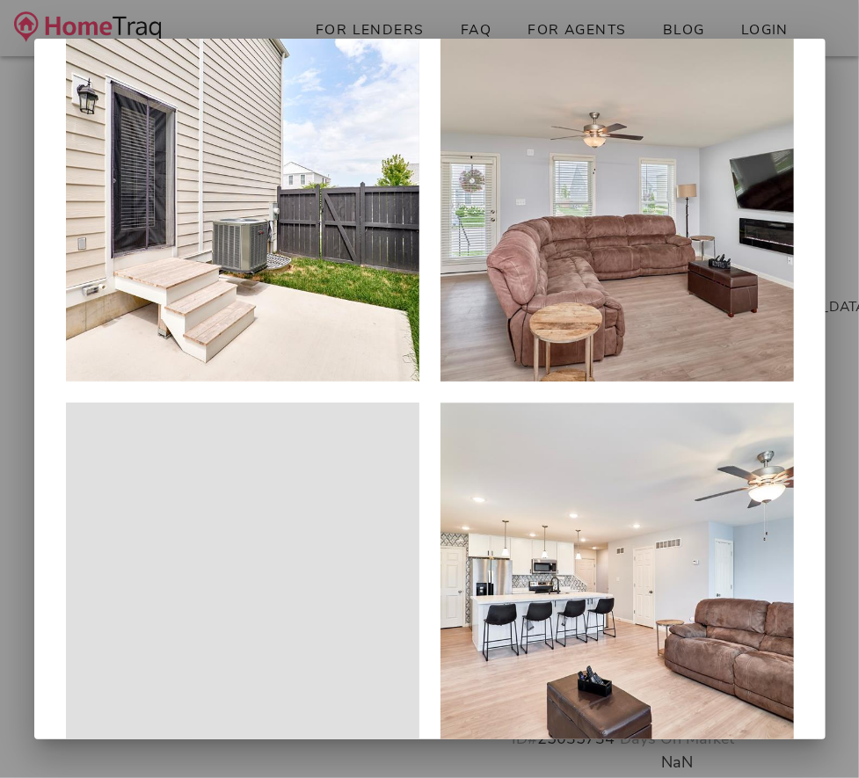
scroll to position [0, 0]
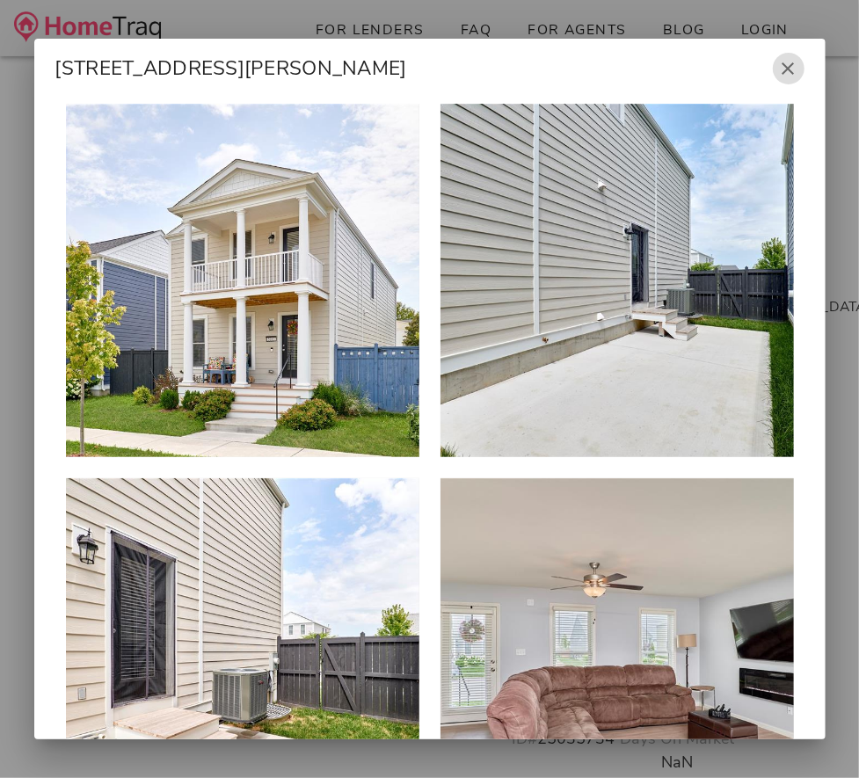
click at [791, 56] on button "button" at bounding box center [789, 69] width 32 height 32
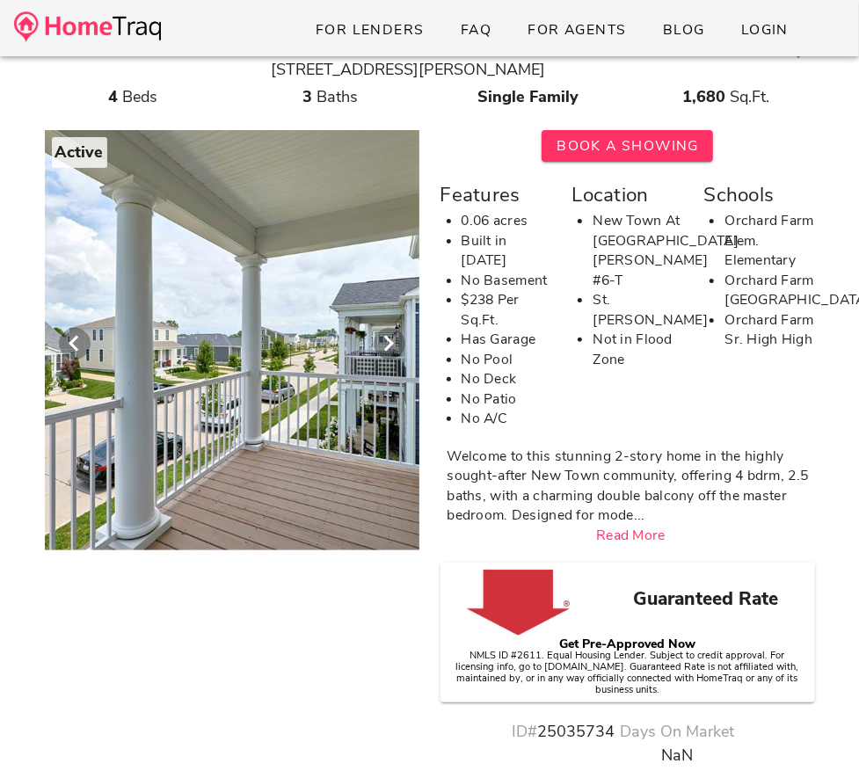
scroll to position [69, 0]
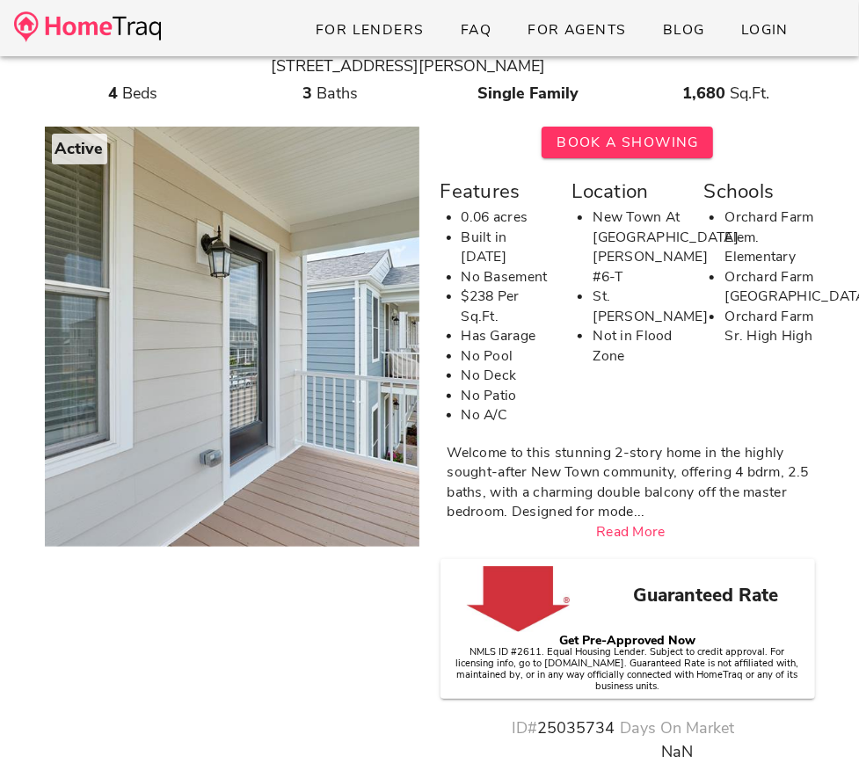
click at [648, 522] on link "Read More" at bounding box center [630, 531] width 69 height 19
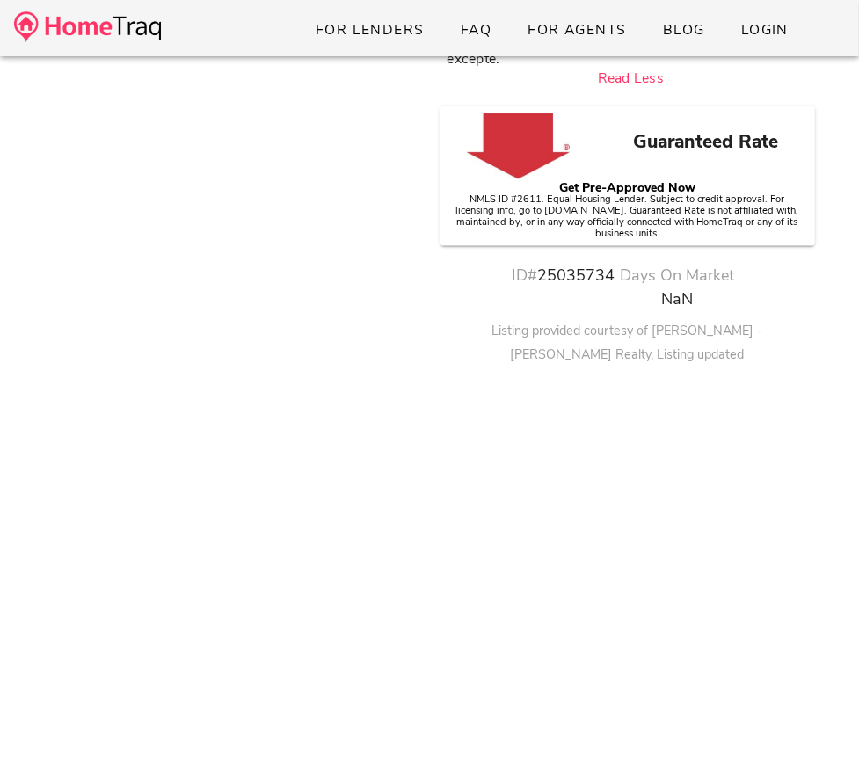
scroll to position [281, 0]
